Goal: Find contact information: Find contact information

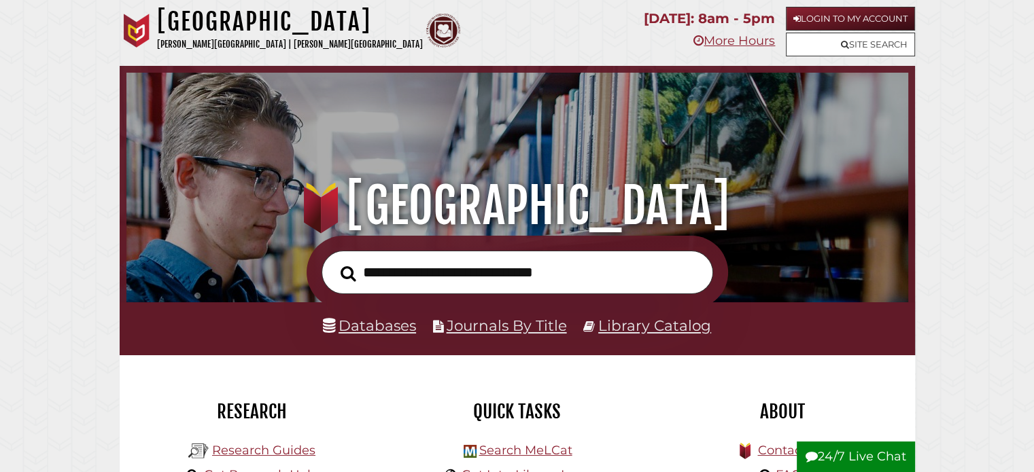
scroll to position [258, 775]
click at [657, 328] on link "Library Catalog" at bounding box center [654, 326] width 113 height 18
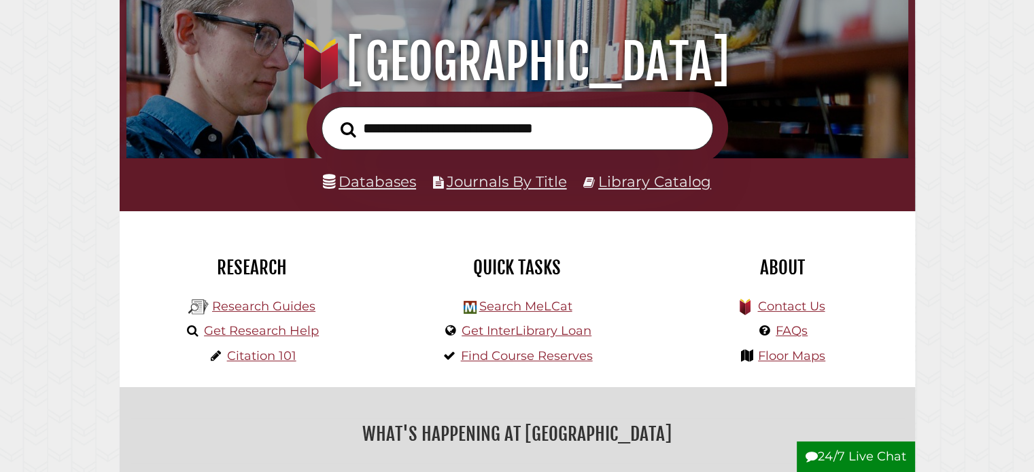
scroll to position [258, 775]
click at [785, 309] on link "Contact Us" at bounding box center [790, 306] width 67 height 15
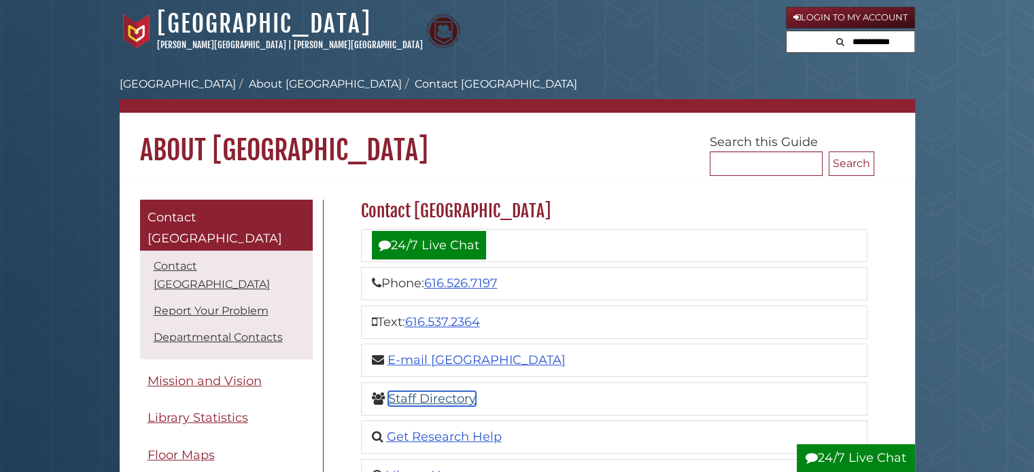
click at [406, 405] on link "Staff Directory" at bounding box center [432, 399] width 88 height 15
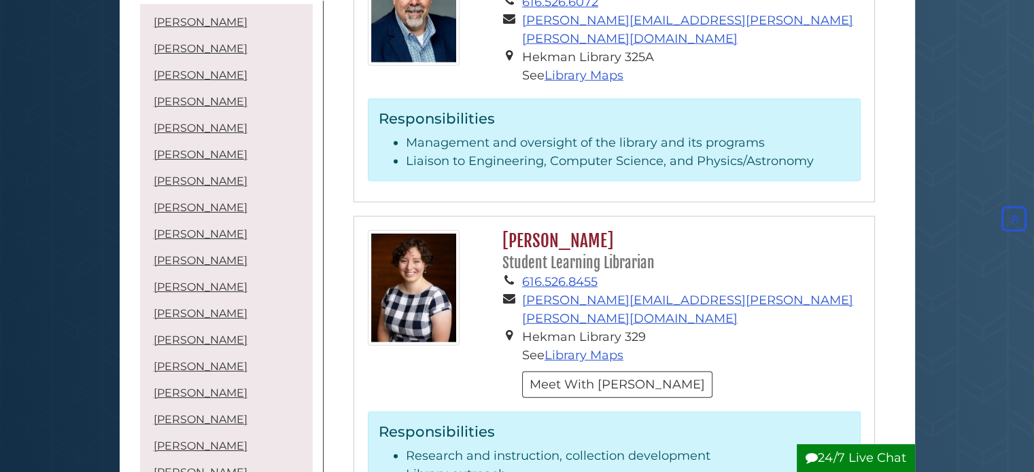
scroll to position [3800, 0]
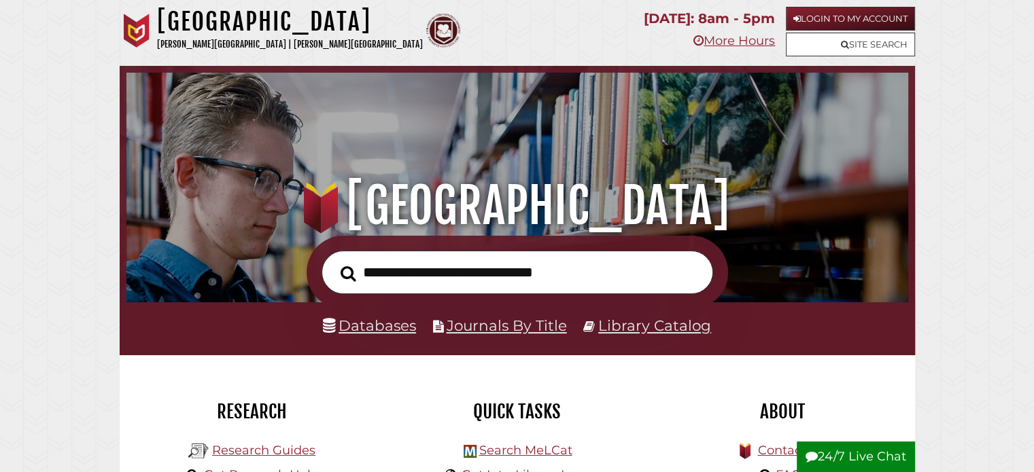
scroll to position [258, 775]
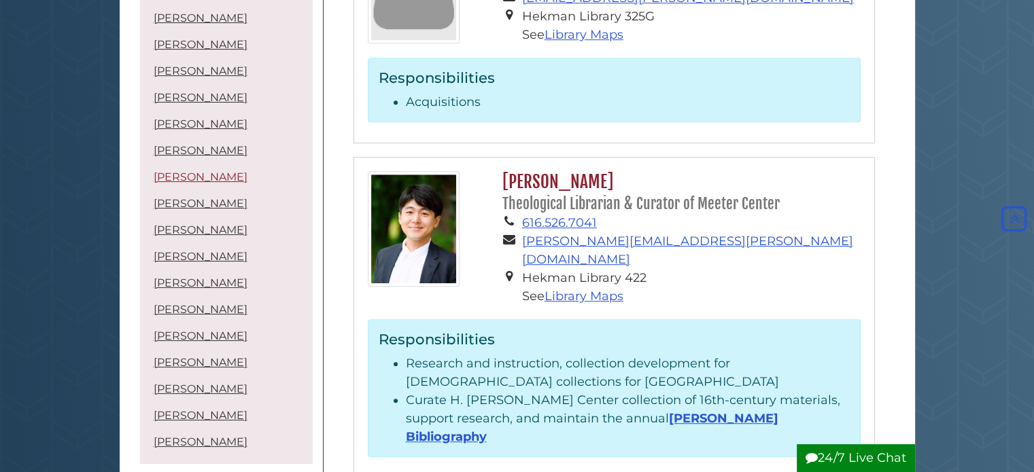
scroll to position [30, 0]
click at [172, 237] on li "Sarah McClure Kolk" at bounding box center [226, 230] width 166 height 24
click at [183, 226] on link "Sarah McClure Kolk" at bounding box center [201, 230] width 94 height 13
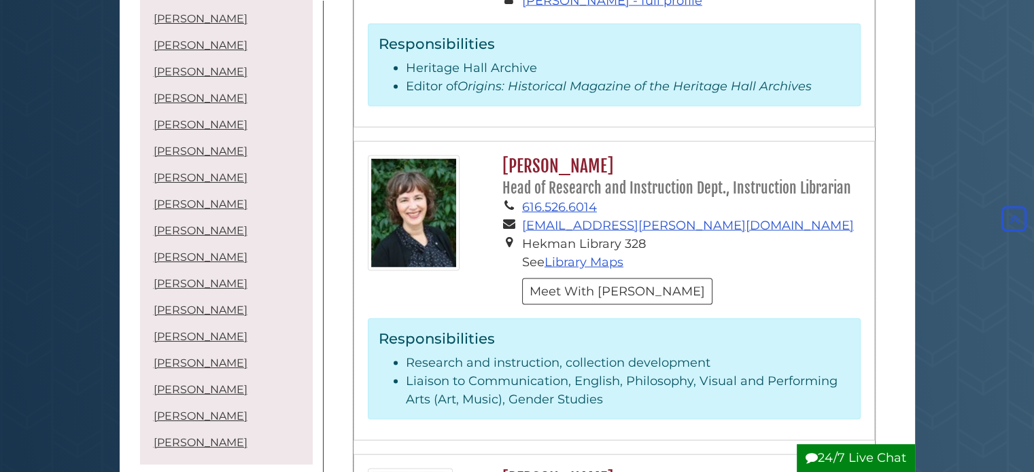
drag, startPoint x: 567, startPoint y: 158, endPoint x: 497, endPoint y: 179, distance: 73.1
click at [497, 319] on div "Responsibilities Research and instruction, collection development Liaison to Co…" at bounding box center [614, 369] width 493 height 101
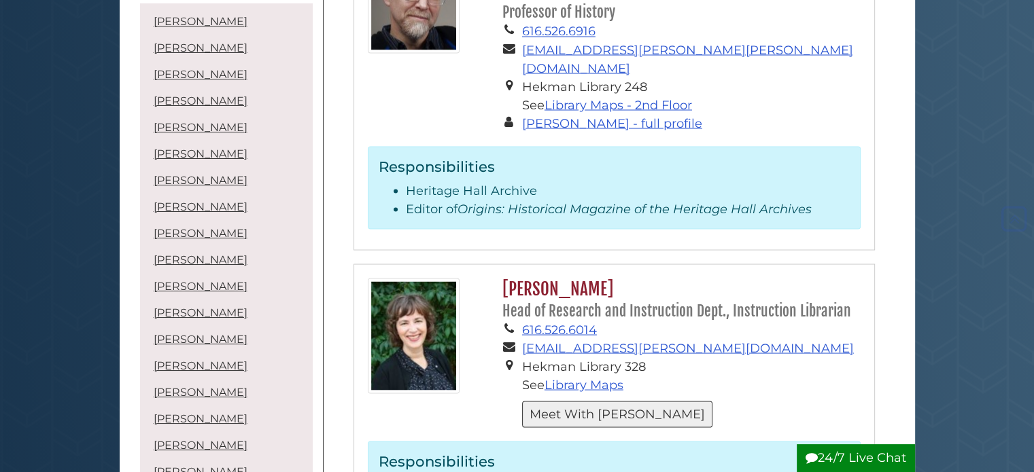
scroll to position [2541, 0]
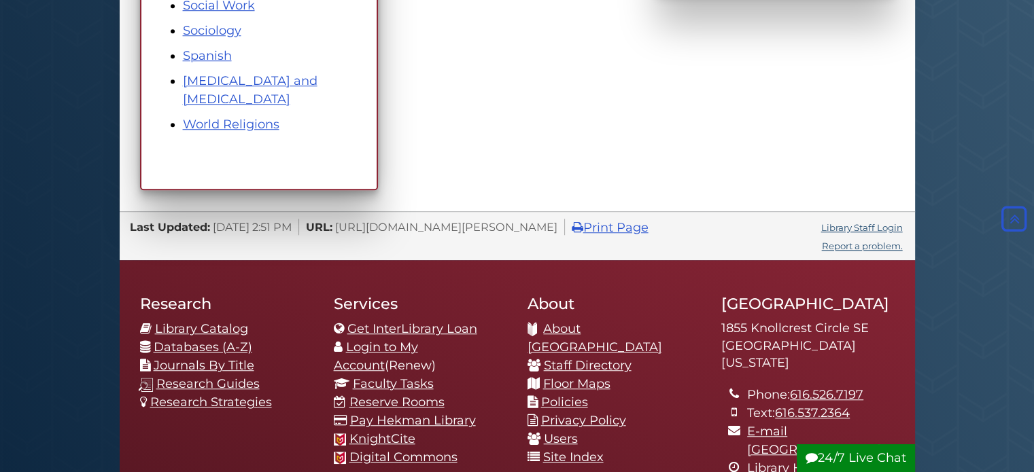
scroll to position [1073, 0]
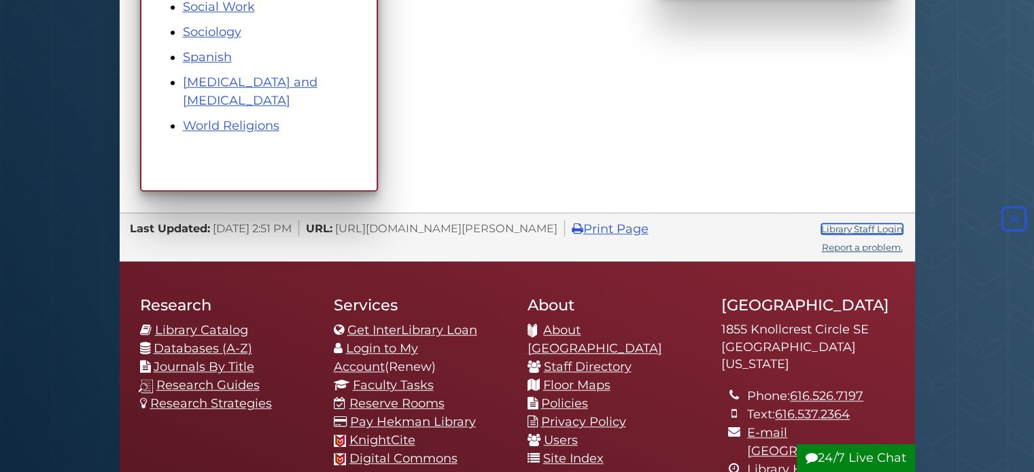
click at [869, 224] on link "Library Staff Login" at bounding box center [862, 229] width 82 height 11
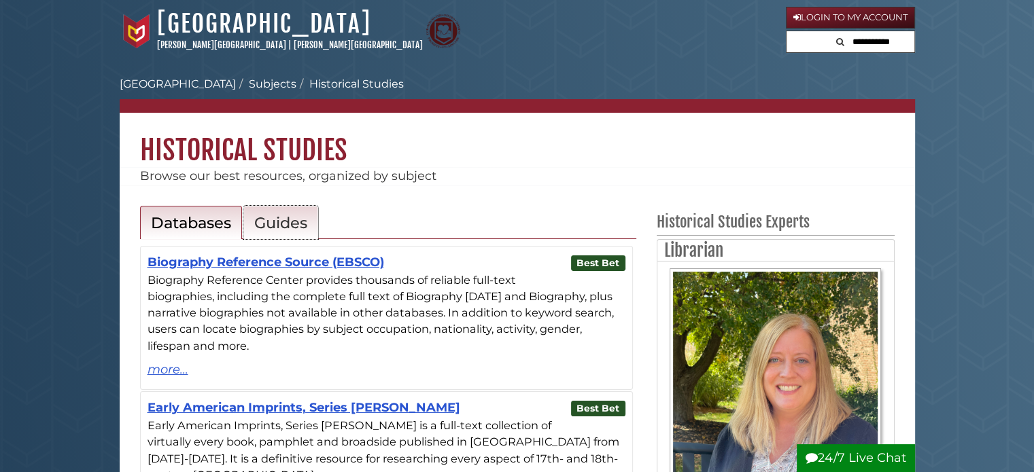
click at [283, 222] on h2 "Guides" at bounding box center [280, 222] width 53 height 19
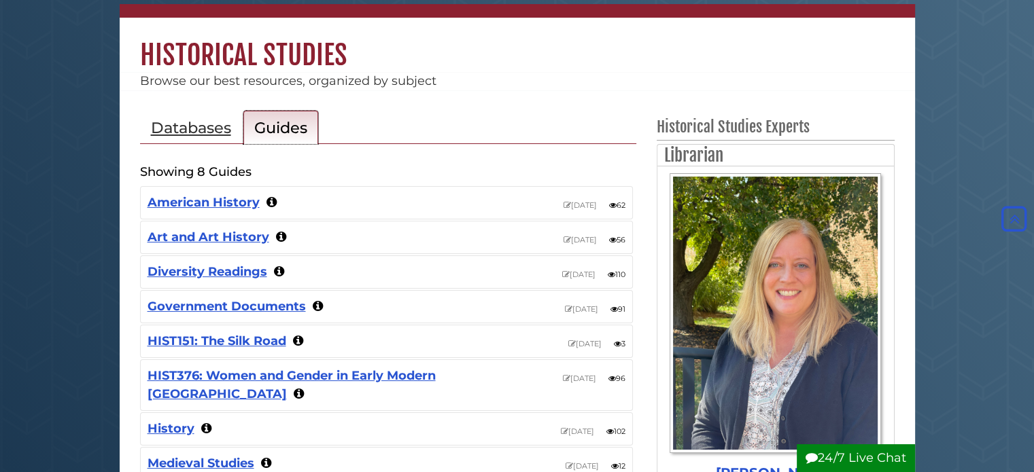
scroll to position [92, 0]
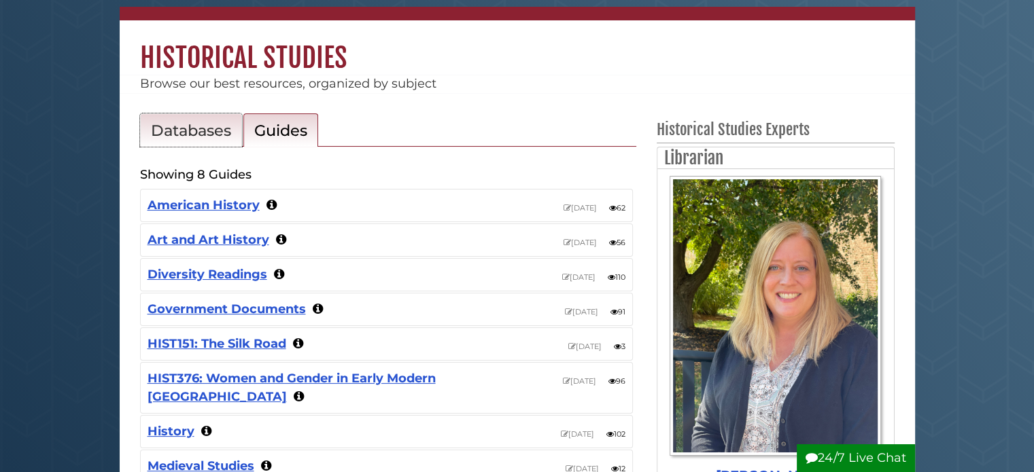
click at [192, 131] on h2 "Databases" at bounding box center [191, 130] width 80 height 19
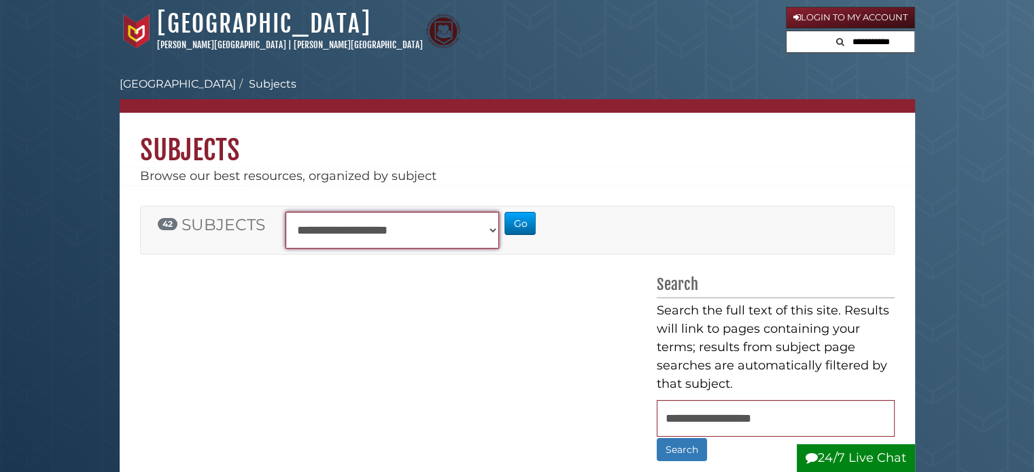
click at [479, 214] on select "**********" at bounding box center [393, 230] width 214 height 37
click at [475, 230] on select "**********" at bounding box center [393, 230] width 214 height 37
select select "**********"
click at [286, 212] on select "**********" at bounding box center [393, 230] width 214 height 37
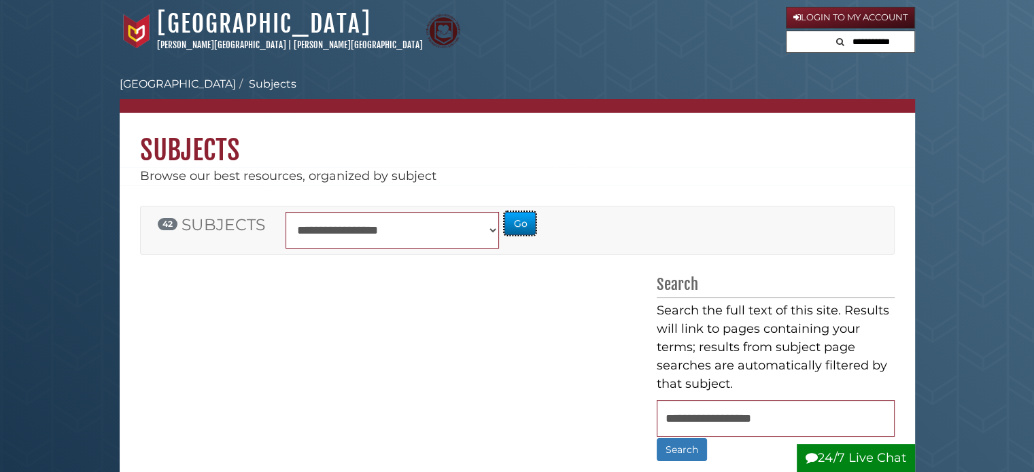
click at [523, 216] on button "Go" at bounding box center [519, 223] width 31 height 23
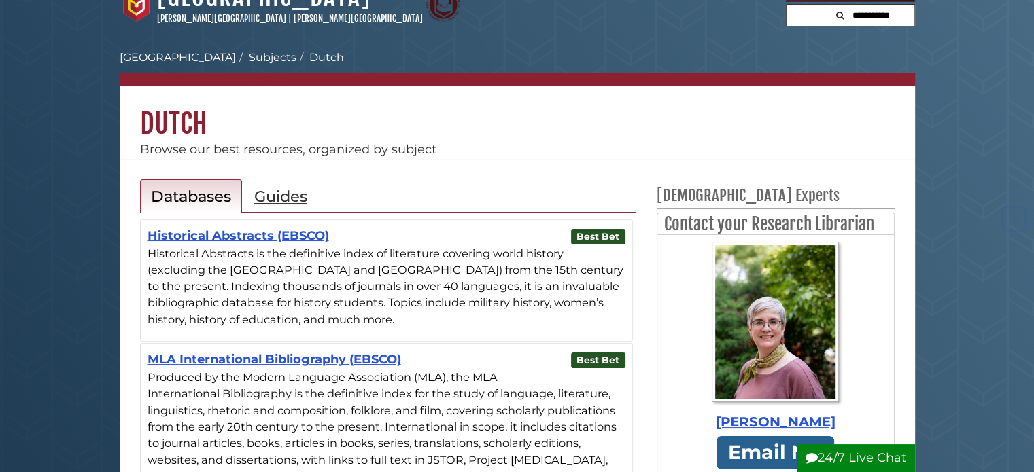
scroll to position [26, 0]
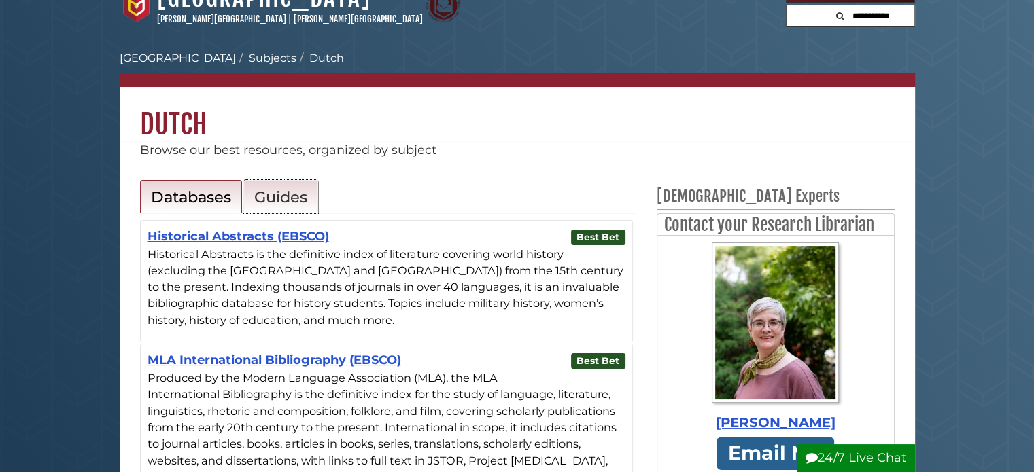
click at [261, 194] on h2 "Guides" at bounding box center [280, 197] width 53 height 19
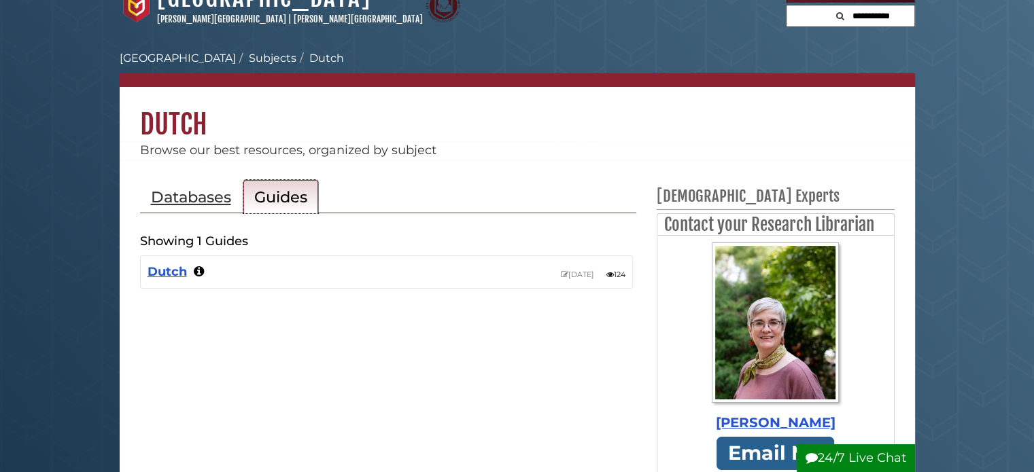
scroll to position [0, 0]
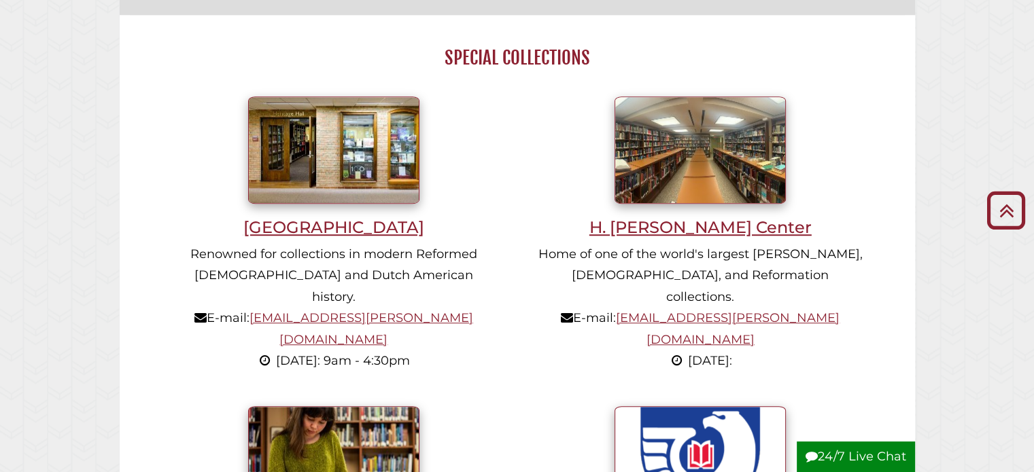
scroll to position [1183, 0]
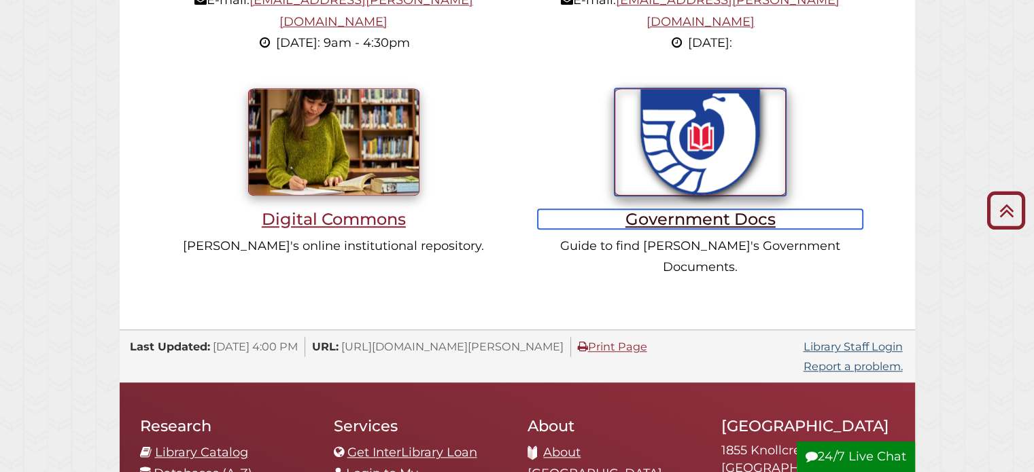
click at [721, 135] on img at bounding box center [700, 141] width 171 height 107
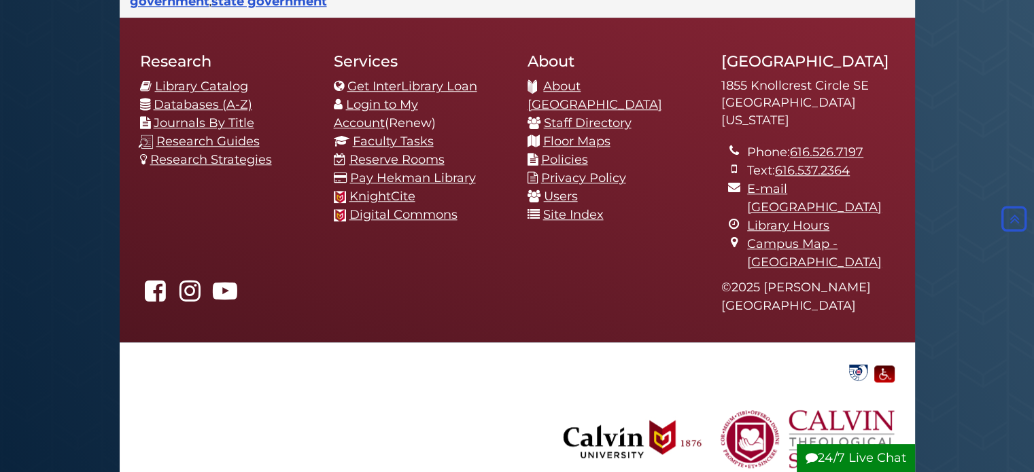
scroll to position [1113, 0]
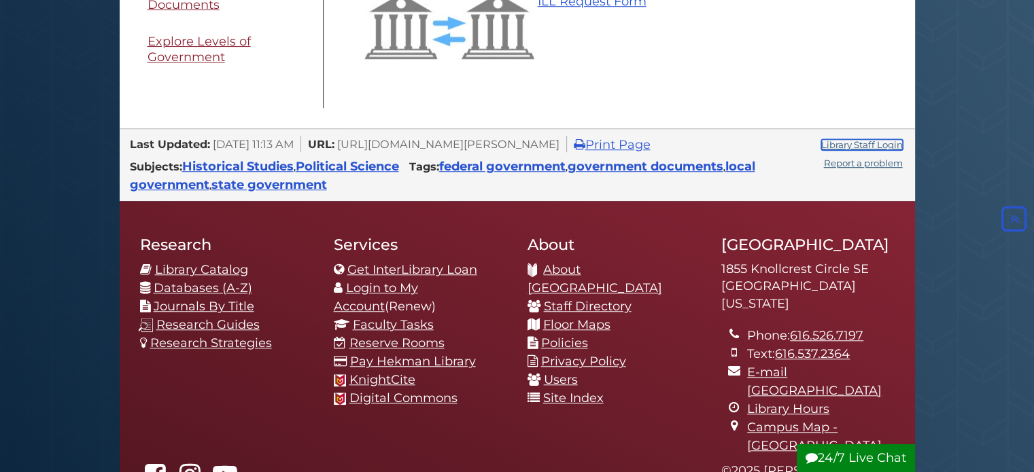
click at [848, 145] on link "Library Staff Login" at bounding box center [862, 144] width 82 height 11
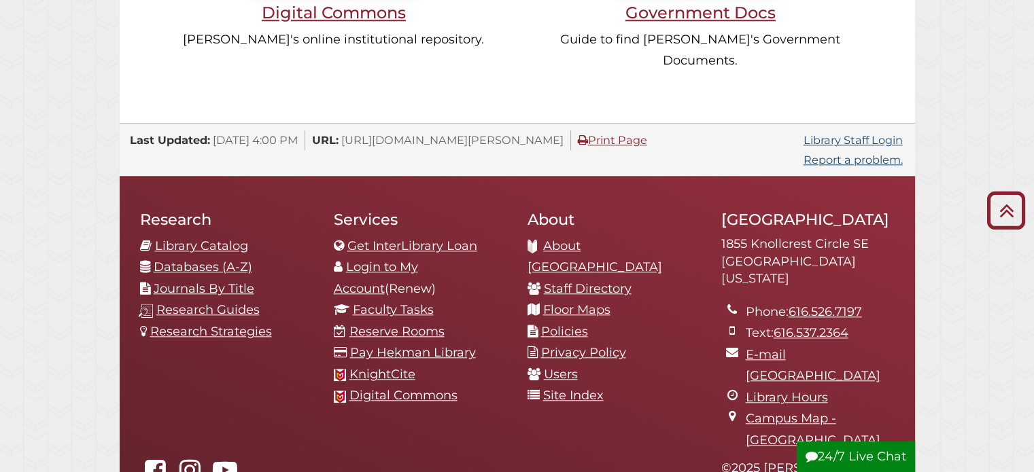
scroll to position [1388, 0]
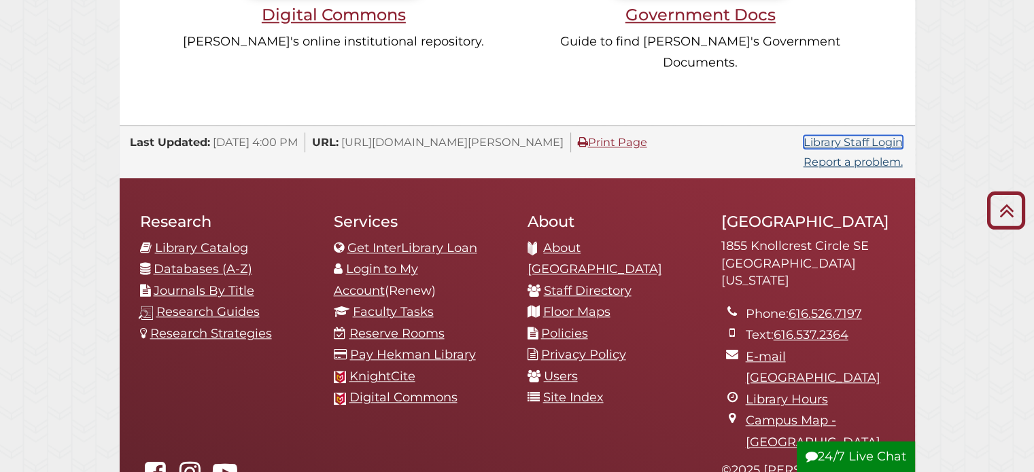
click at [836, 135] on link "Library Staff Login" at bounding box center [853, 142] width 99 height 14
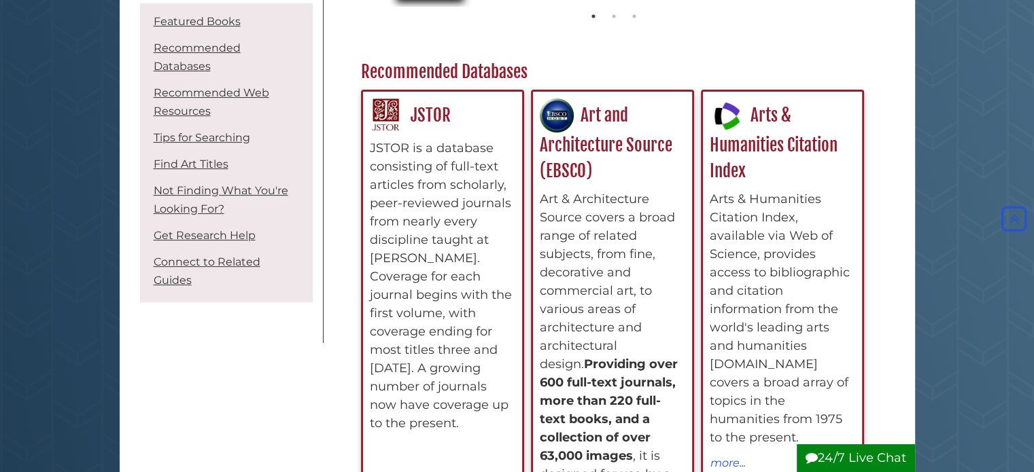
scroll to position [253, 0]
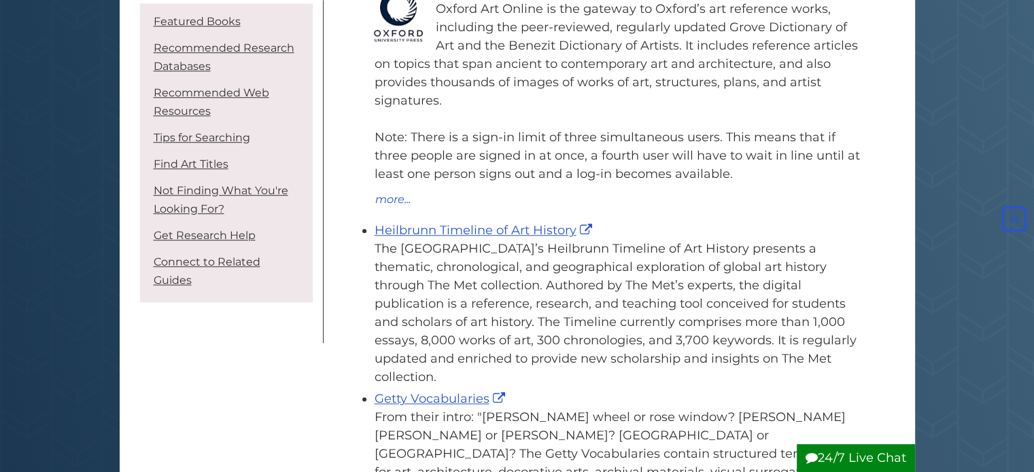
scroll to position [1042, 0]
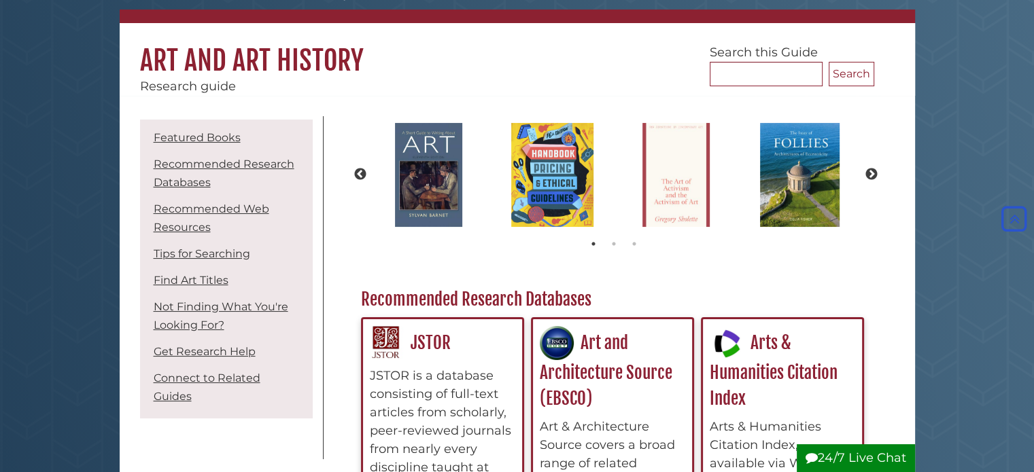
scroll to position [0, 0]
